Goal: Transaction & Acquisition: Purchase product/service

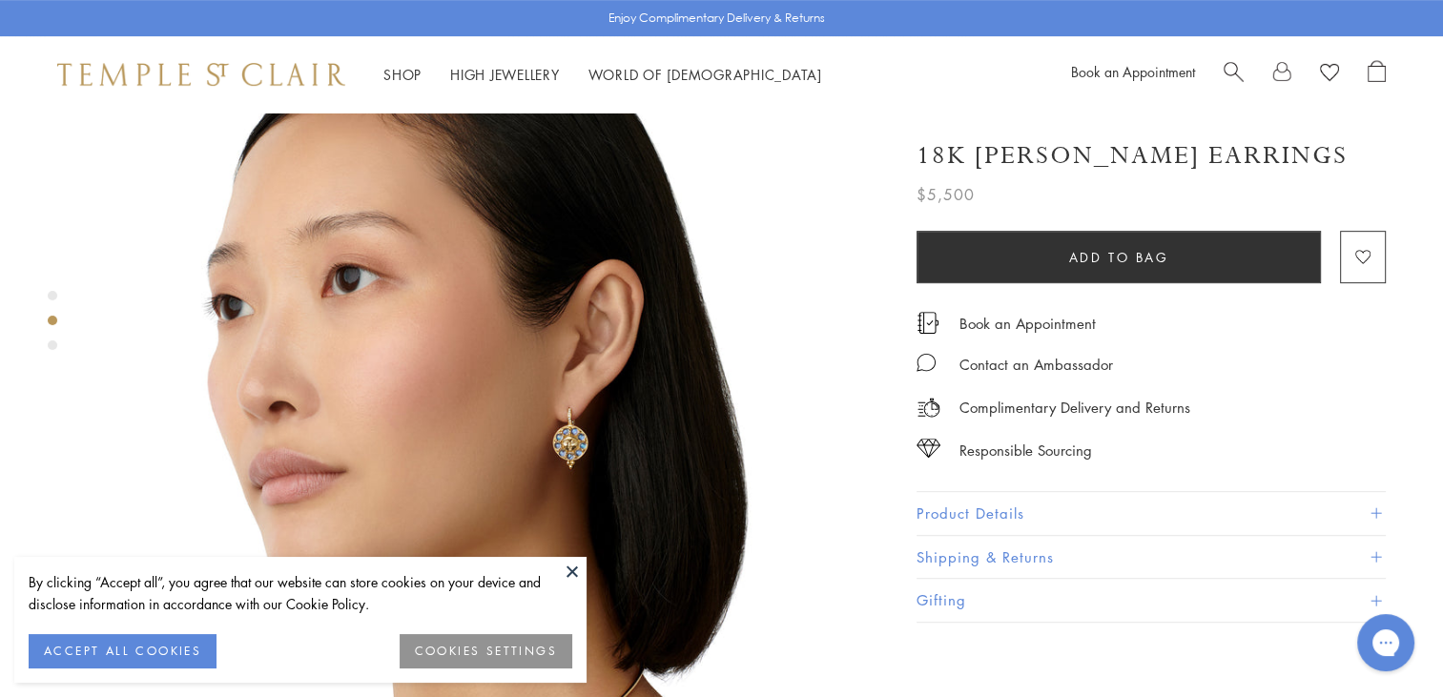
scroll to position [859, 0]
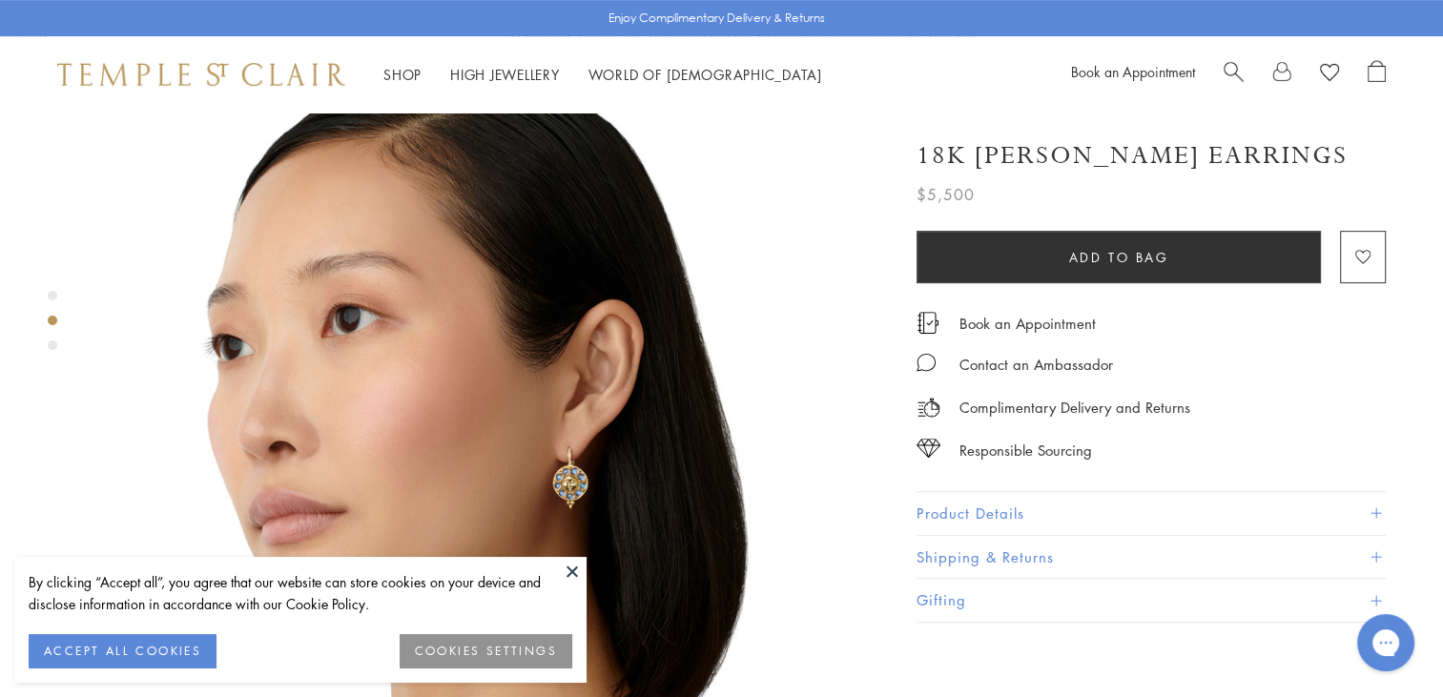
click at [1374, 512] on span at bounding box center [1376, 513] width 10 height 10
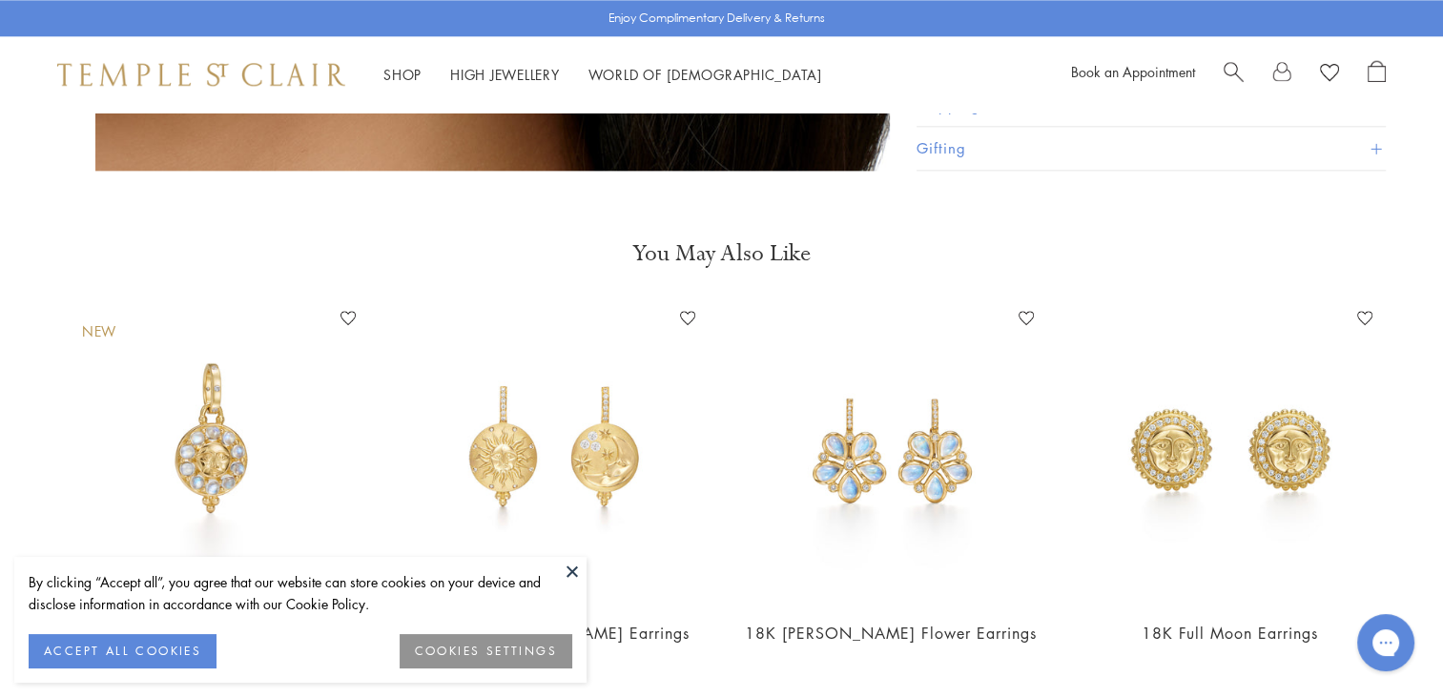
scroll to position [2385, 0]
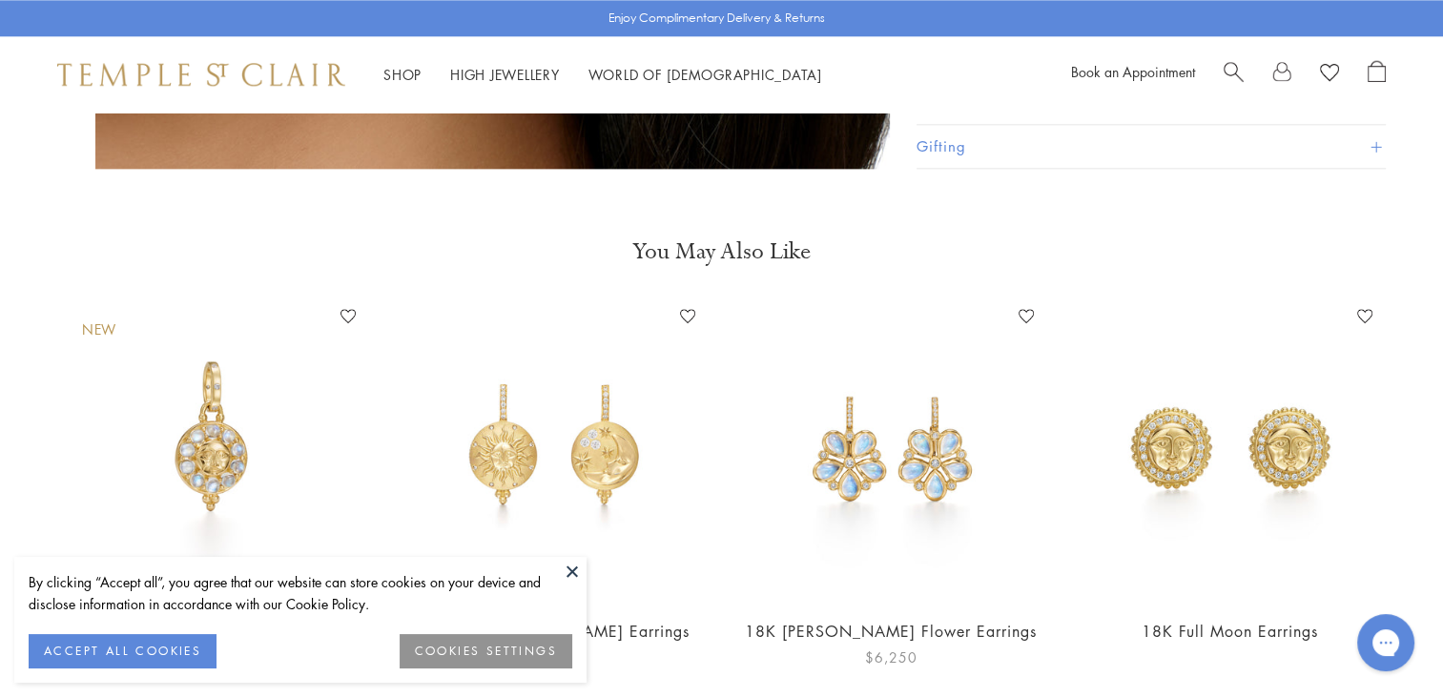
click at [867, 433] on img at bounding box center [891, 450] width 300 height 300
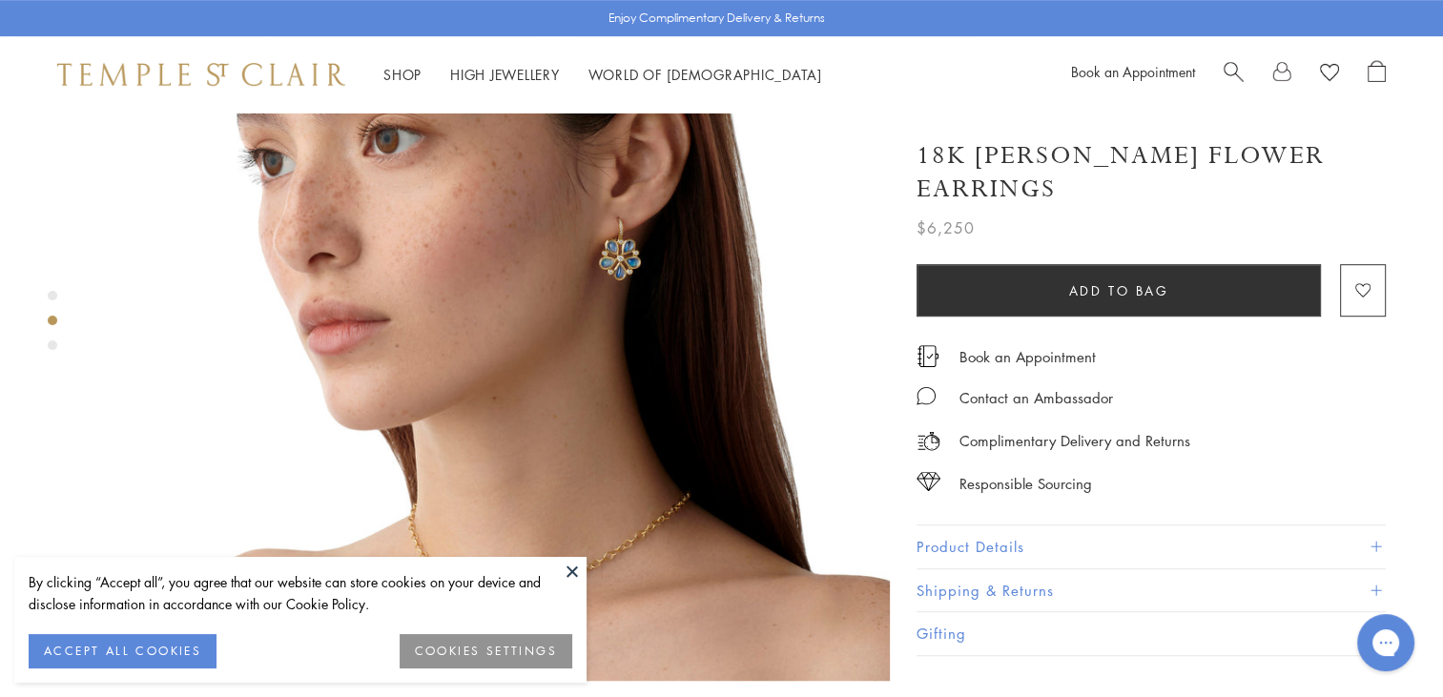
scroll to position [954, 0]
